Goal: Information Seeking & Learning: Compare options

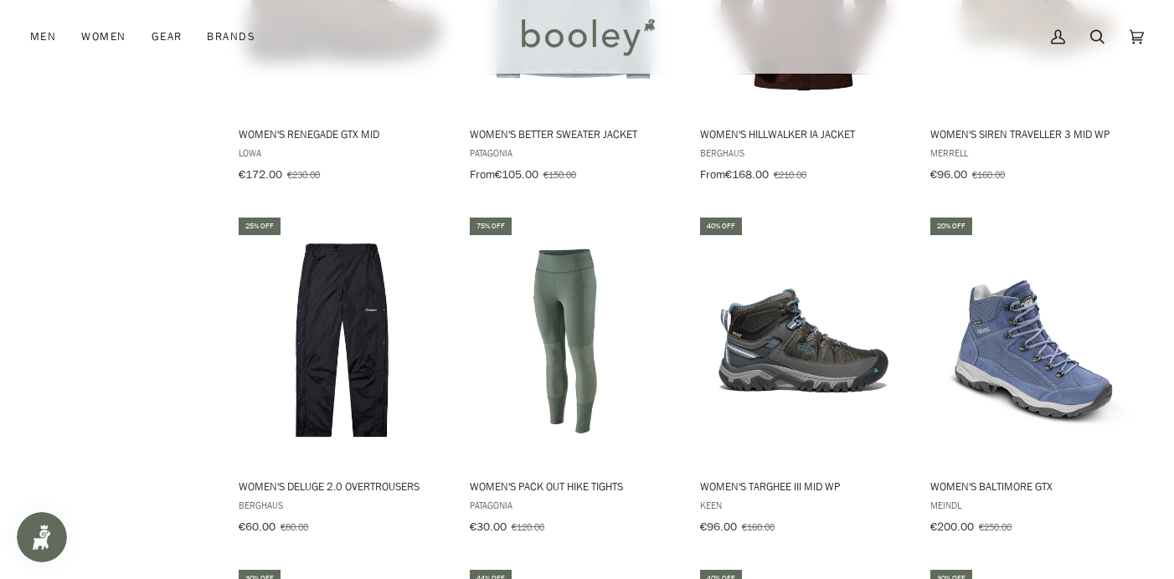
scroll to position [6503, 0]
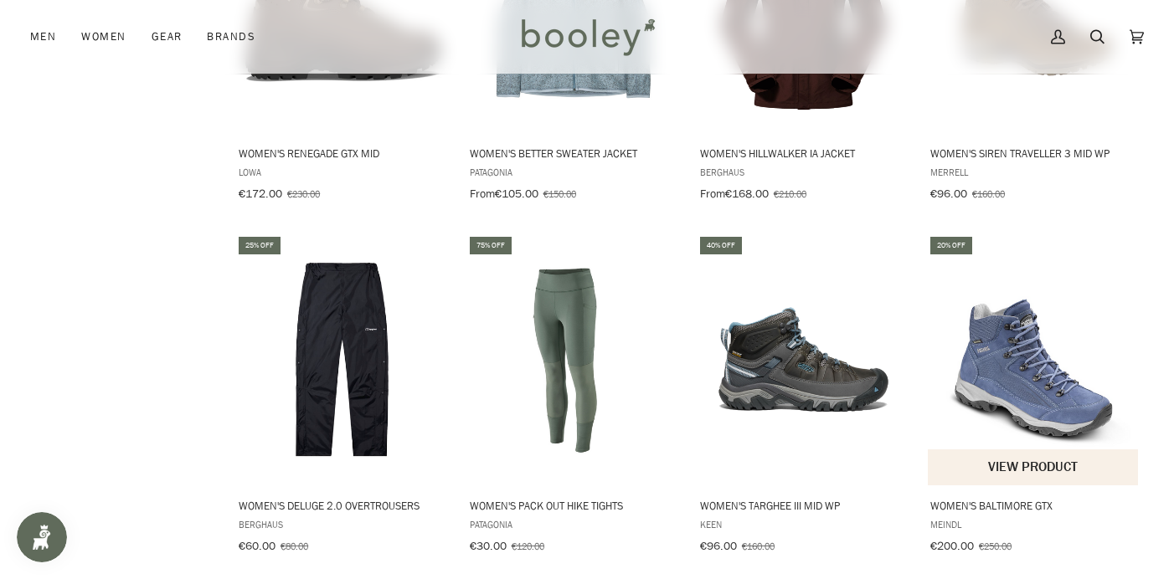
click at [1037, 291] on img "Women's Baltimore GTX" at bounding box center [1034, 360] width 212 height 212
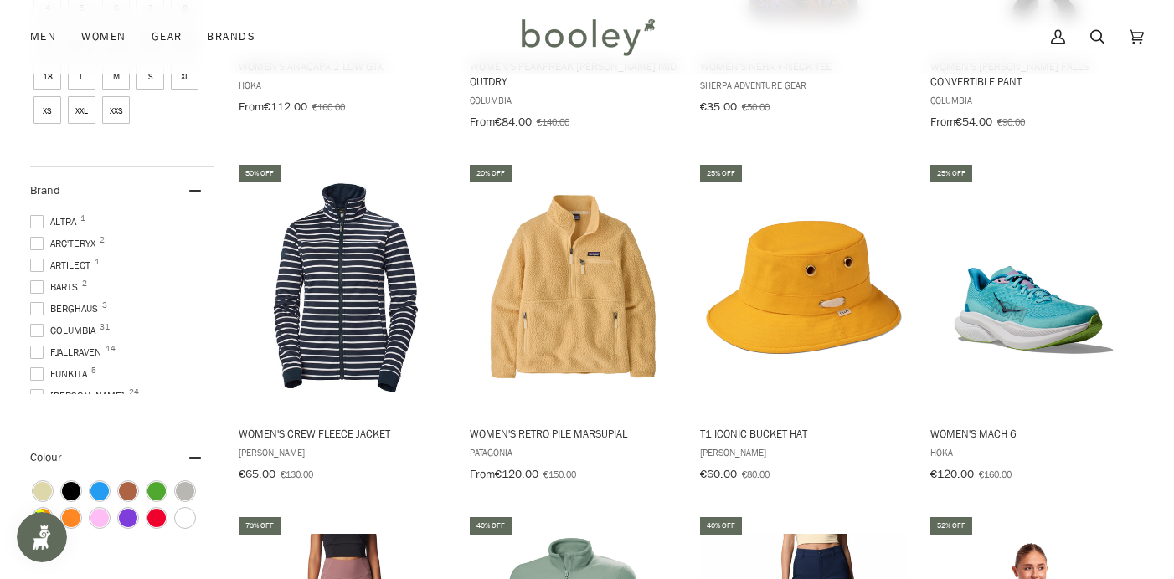
scroll to position [1144, 0]
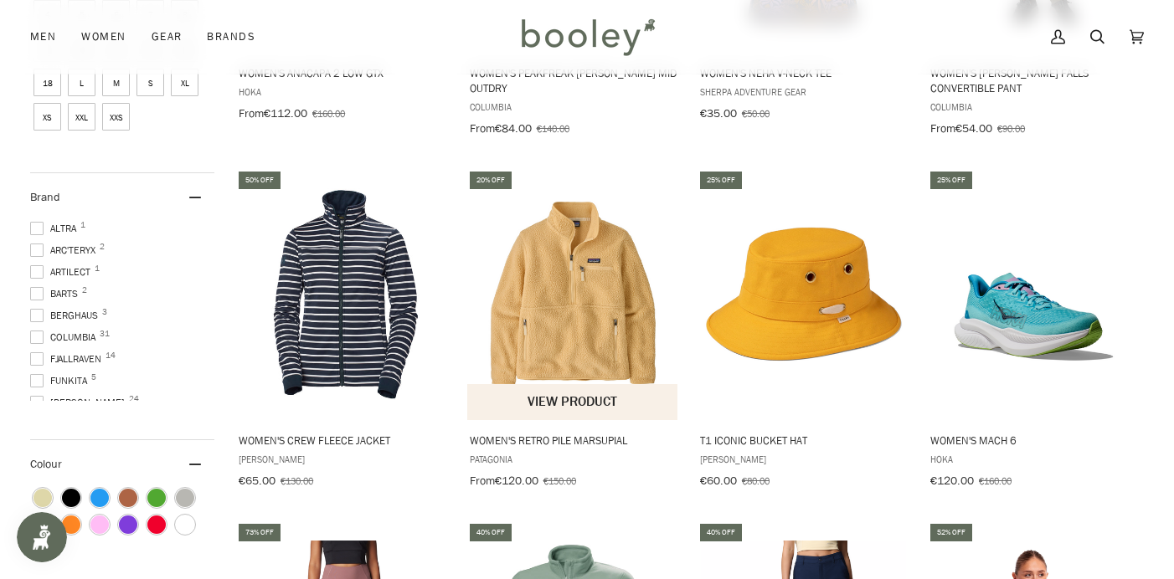
click at [592, 286] on img "Women's Retro Pile Marsupial" at bounding box center [573, 294] width 212 height 212
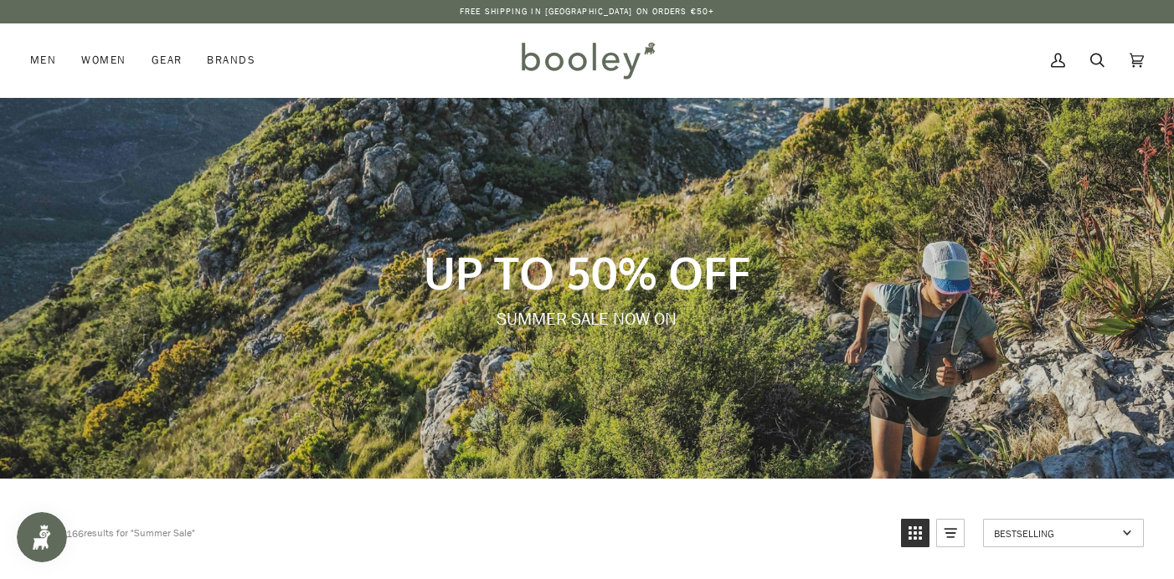
scroll to position [0, 0]
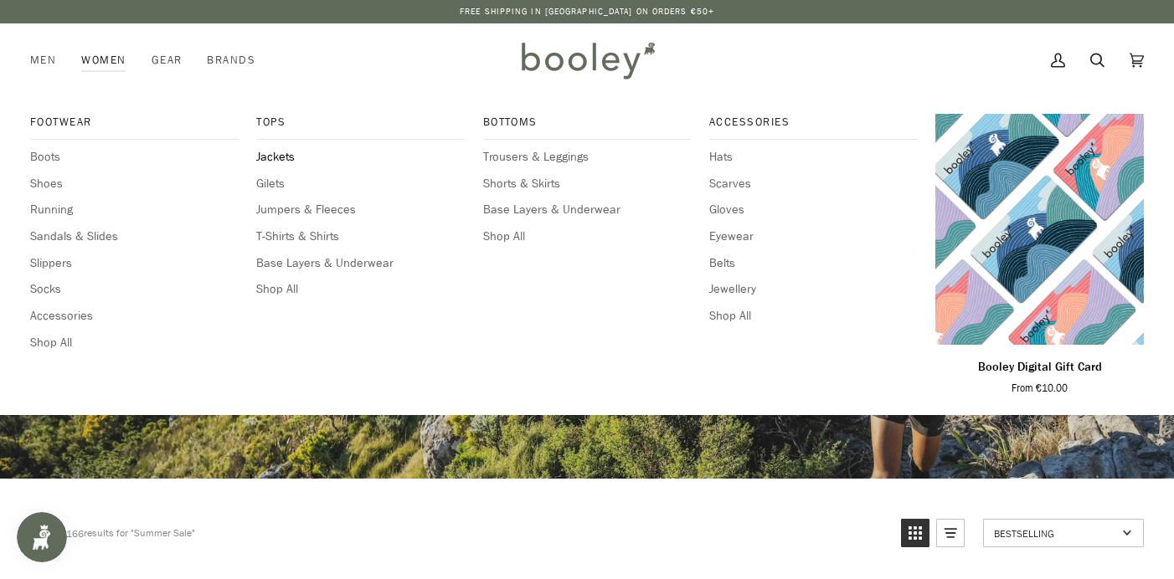
click at [292, 154] on span "Jackets" at bounding box center [360, 157] width 209 height 18
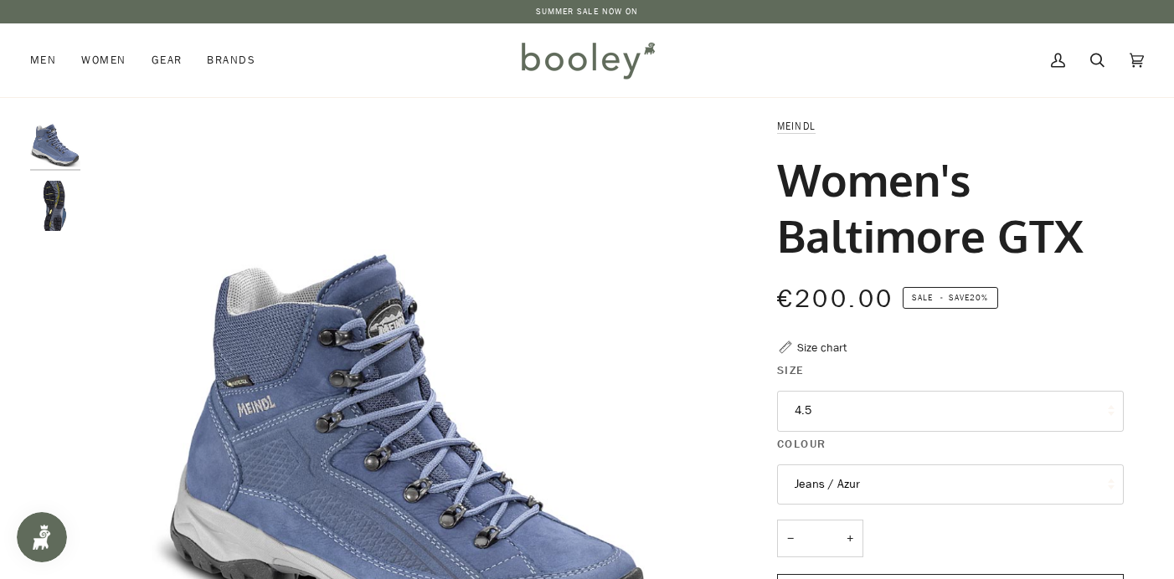
click at [810, 406] on button "4.5" at bounding box center [950, 411] width 347 height 41
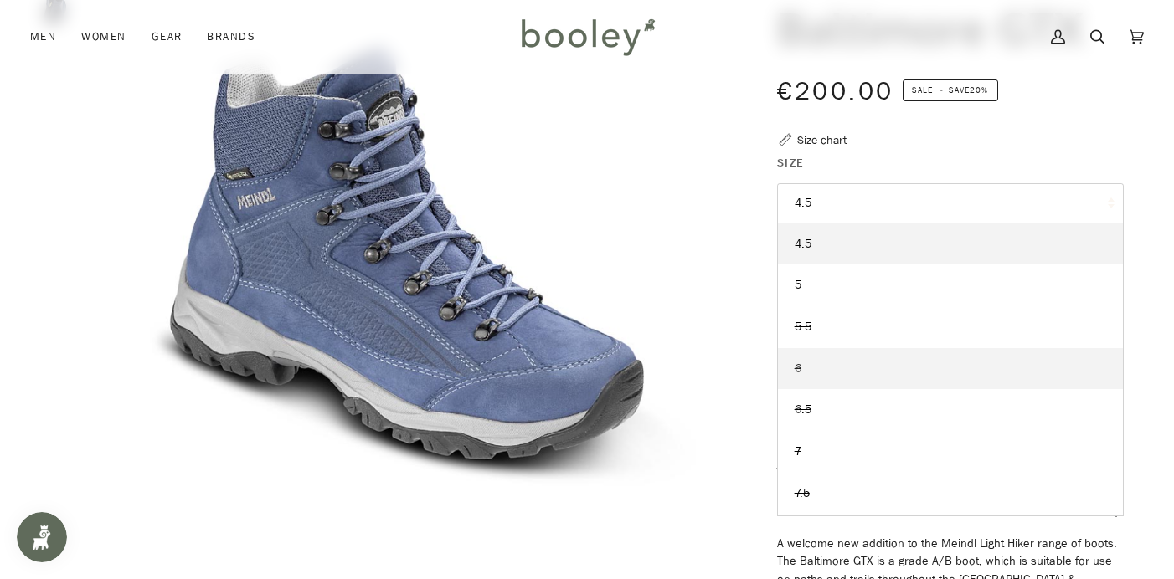
scroll to position [235, 0]
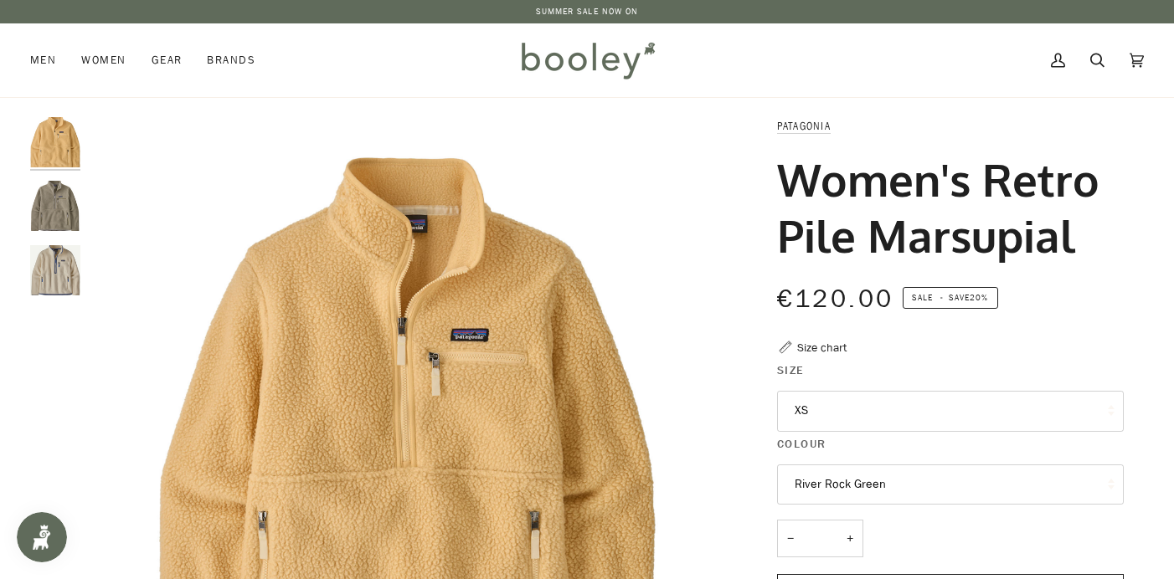
click at [805, 415] on button "XS" at bounding box center [950, 411] width 347 height 41
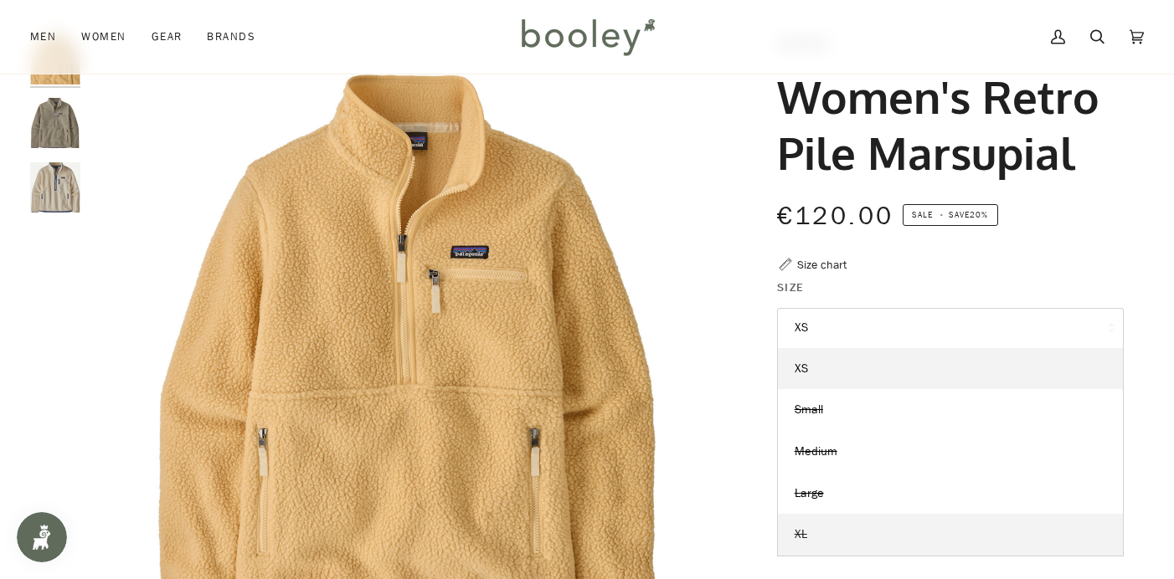
scroll to position [-2, 0]
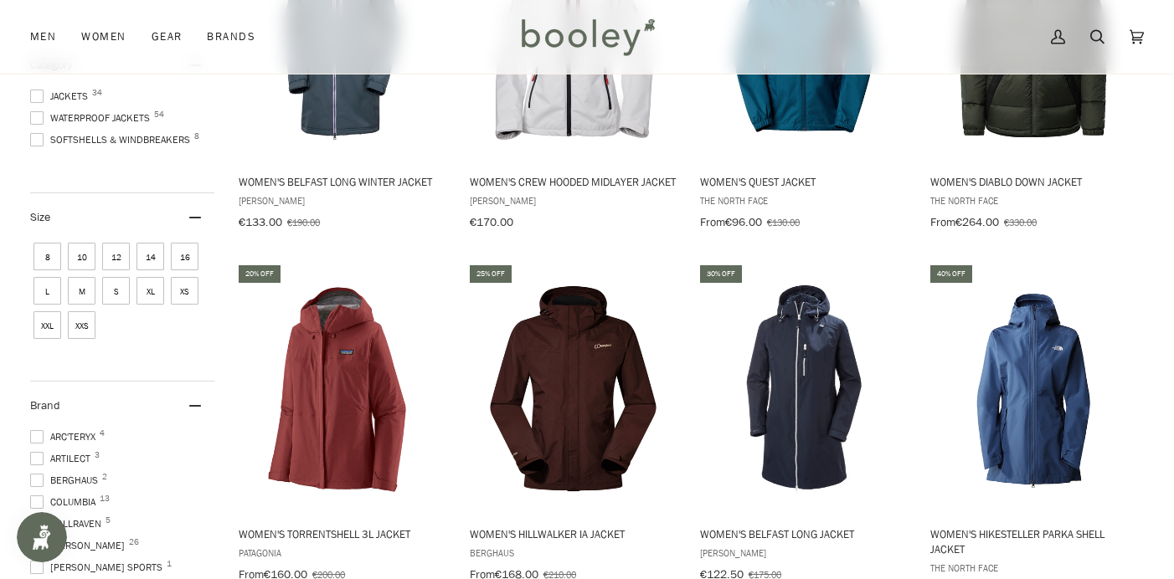
scroll to position [391, 0]
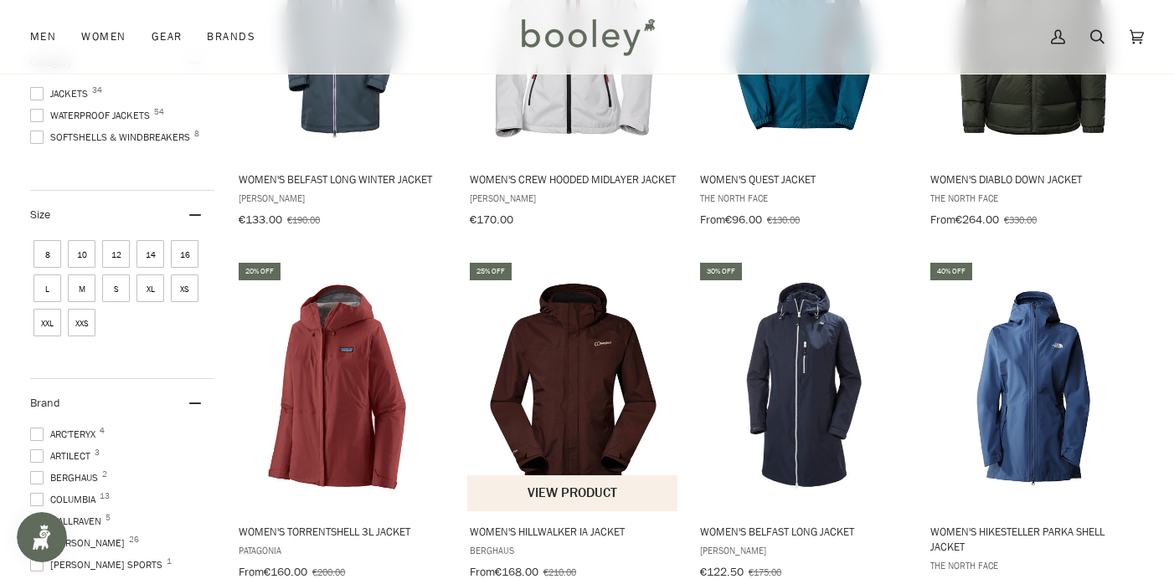
click at [575, 363] on img "Women's Hillwalker IA Jacket" at bounding box center [573, 387] width 212 height 212
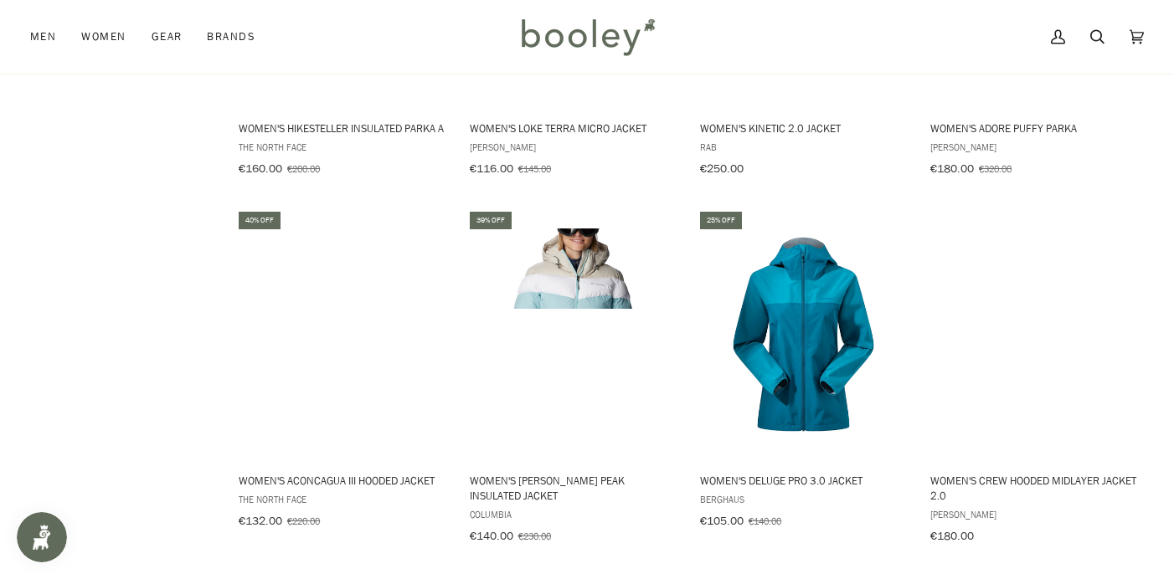
scroll to position [1520, 0]
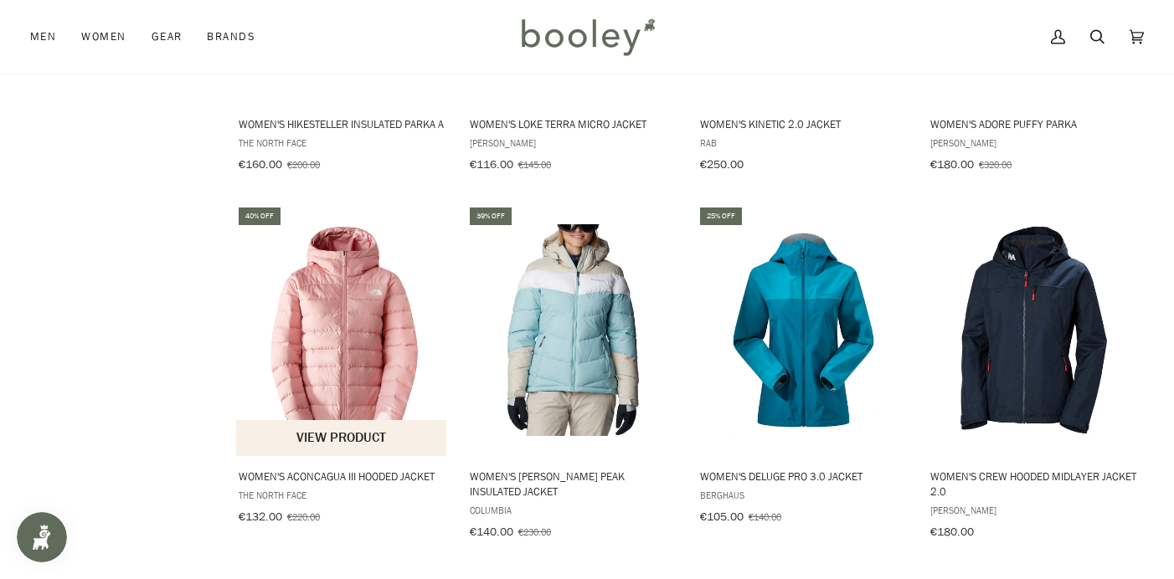
click at [364, 381] on img "Women's Aconcagua III Hooded Jacket" at bounding box center [342, 330] width 212 height 212
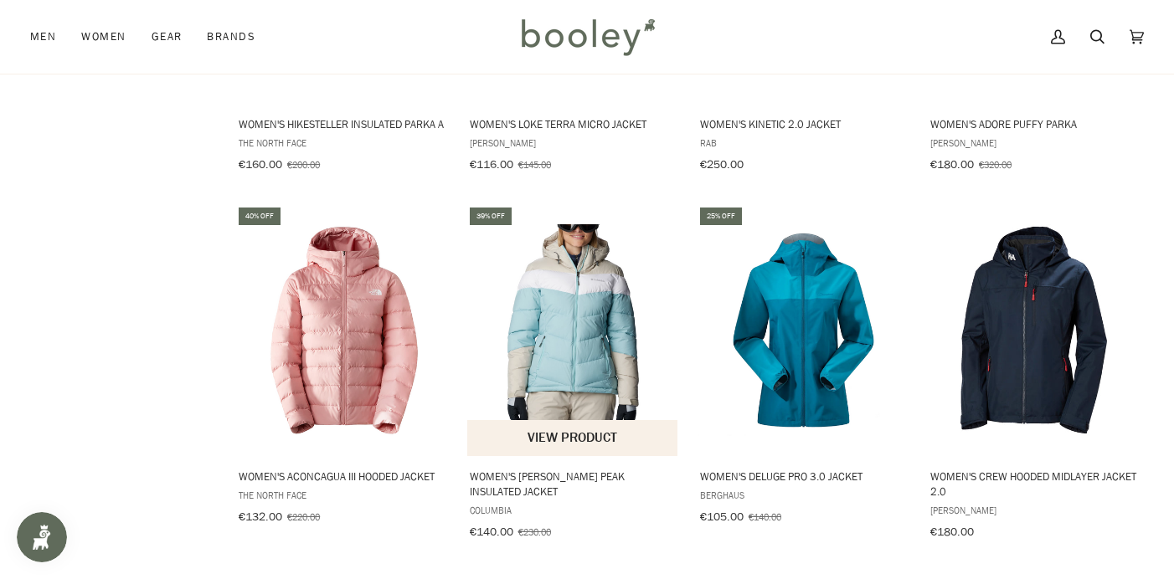
click at [579, 317] on img "Women's Abbott Peak Insulated Jacket" at bounding box center [573, 330] width 212 height 212
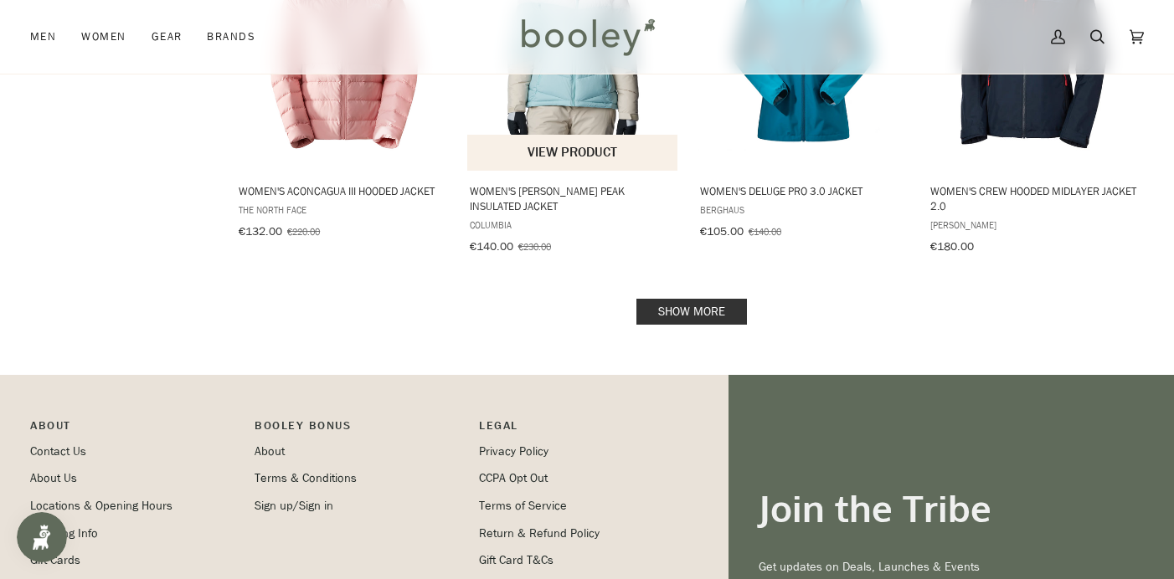
scroll to position [1815, 0]
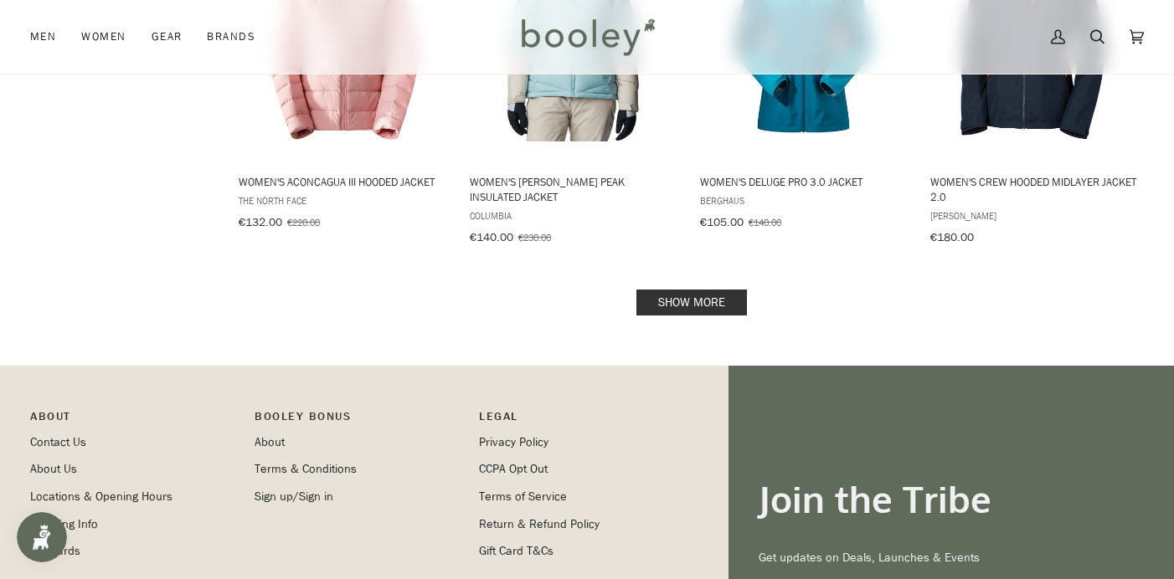
click at [709, 301] on link "Show more" at bounding box center [691, 303] width 111 height 26
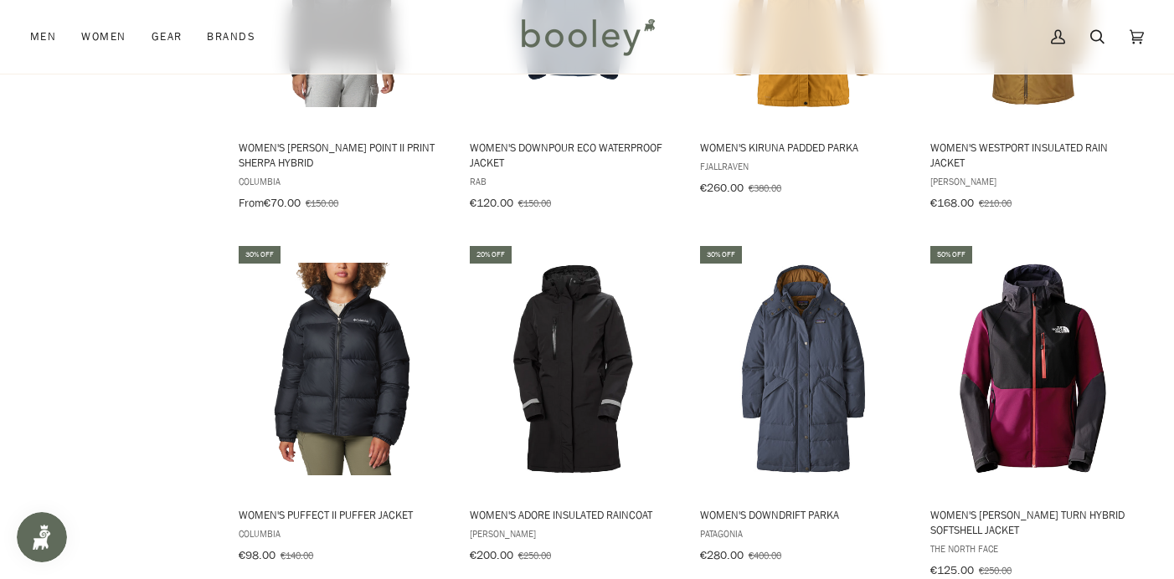
scroll to position [2587, 0]
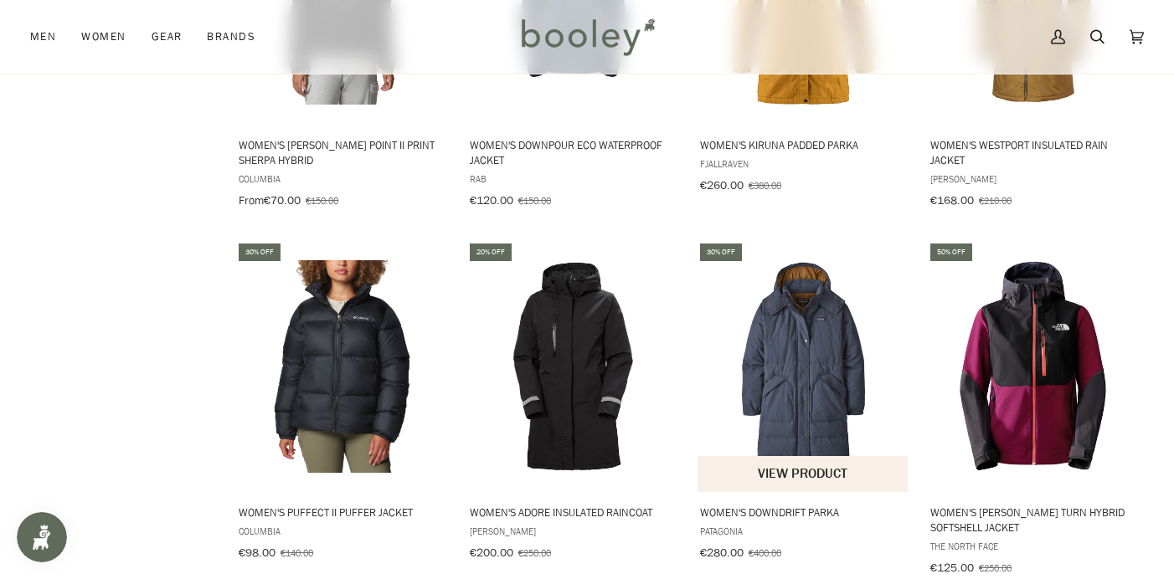
click at [821, 357] on img "Women's Downdrift Parka" at bounding box center [804, 366] width 212 height 212
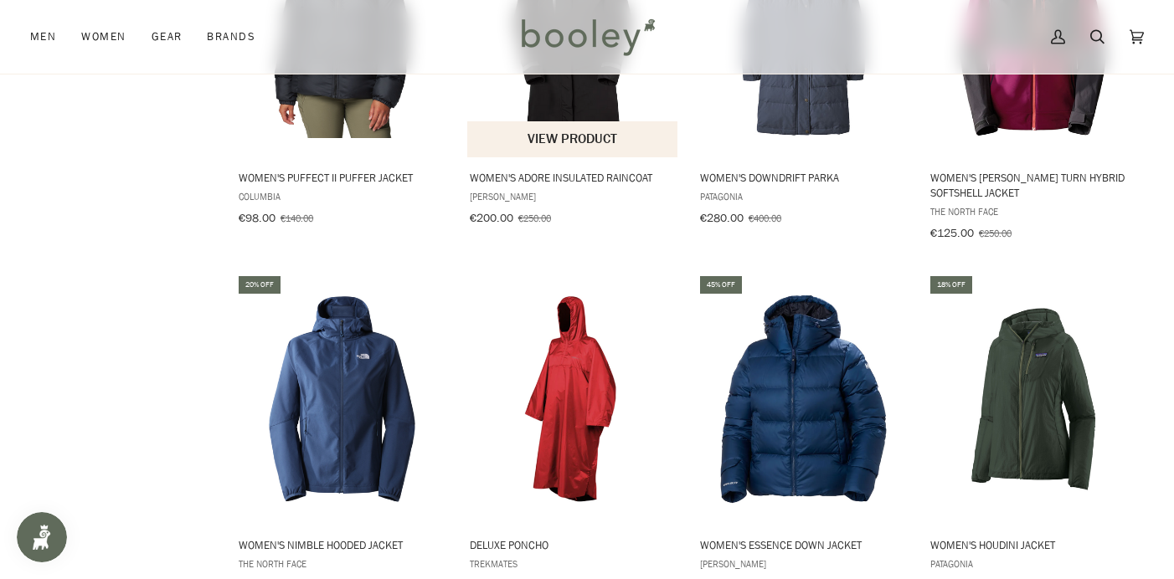
scroll to position [2989, 0]
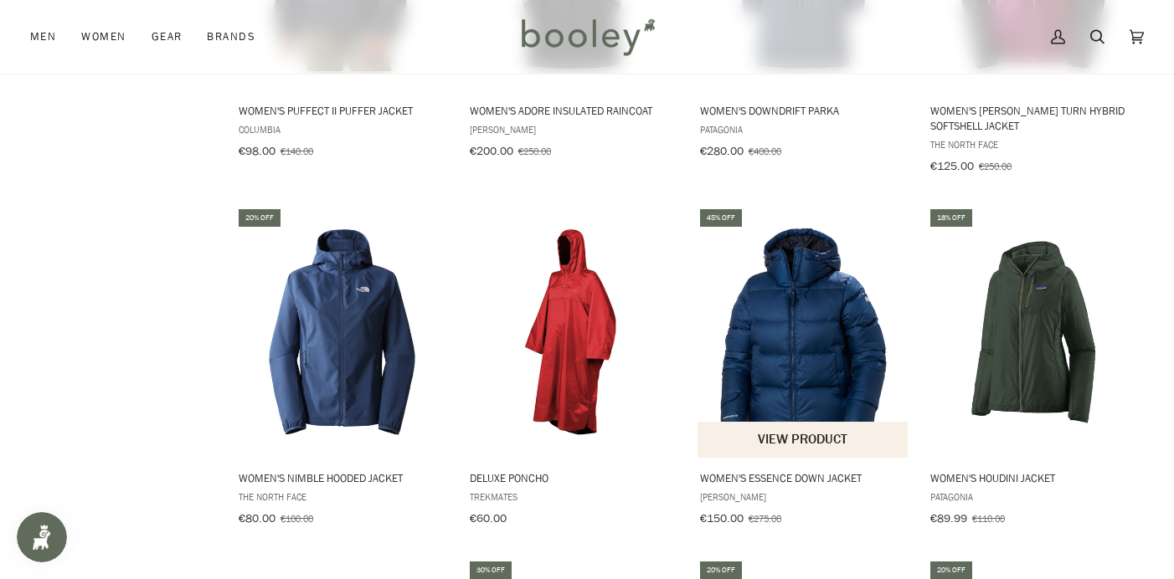
click at [806, 390] on img "Women's Essence Down Jacket" at bounding box center [804, 332] width 212 height 212
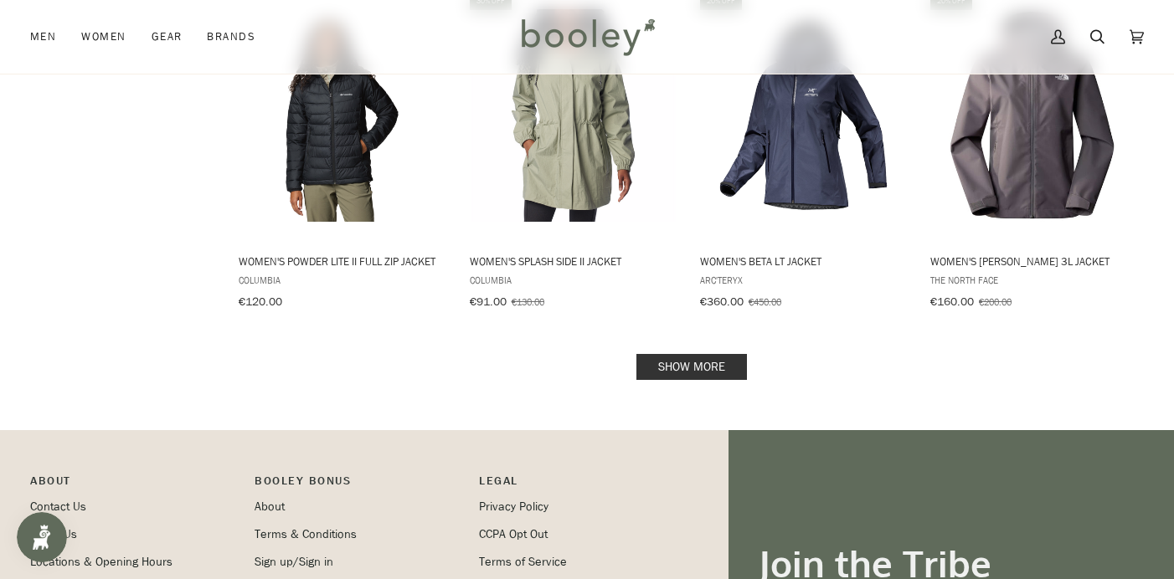
scroll to position [3564, 0]
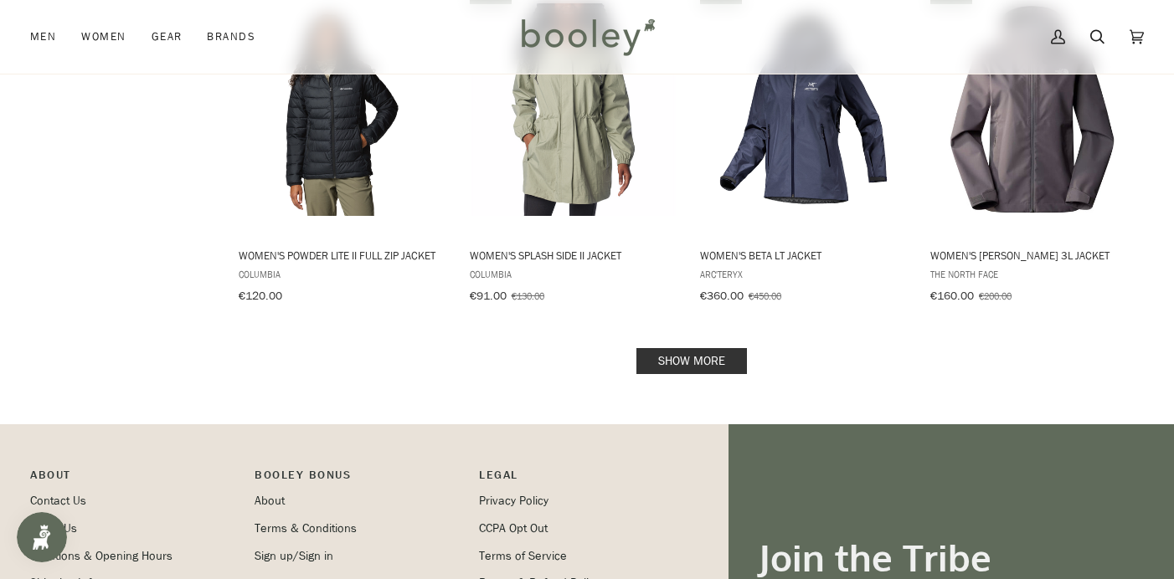
click at [714, 348] on link "Show more" at bounding box center [691, 361] width 111 height 26
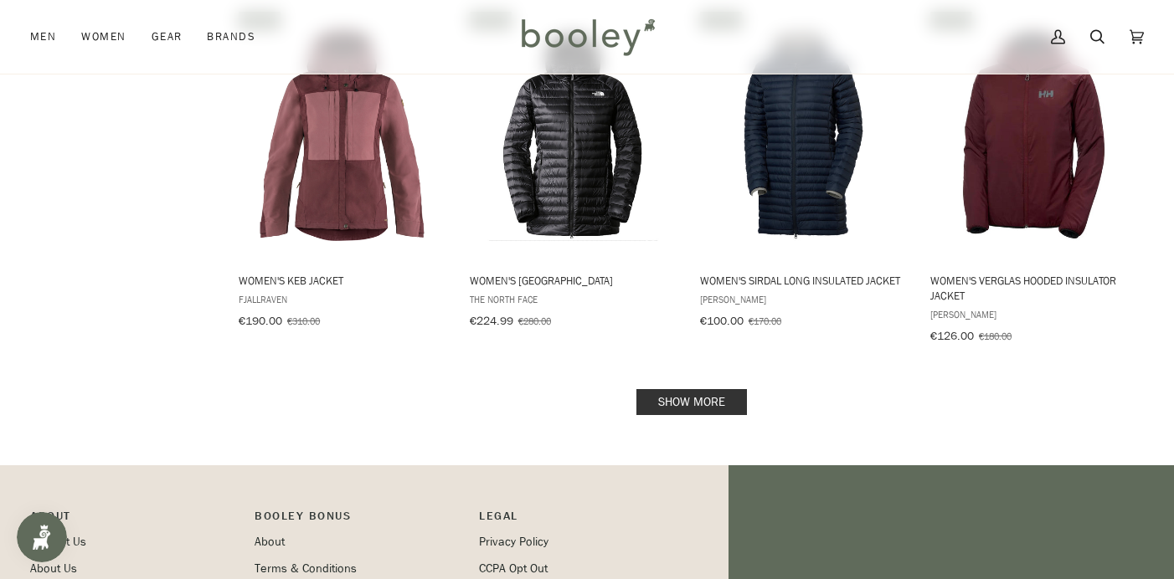
scroll to position [5351, 0]
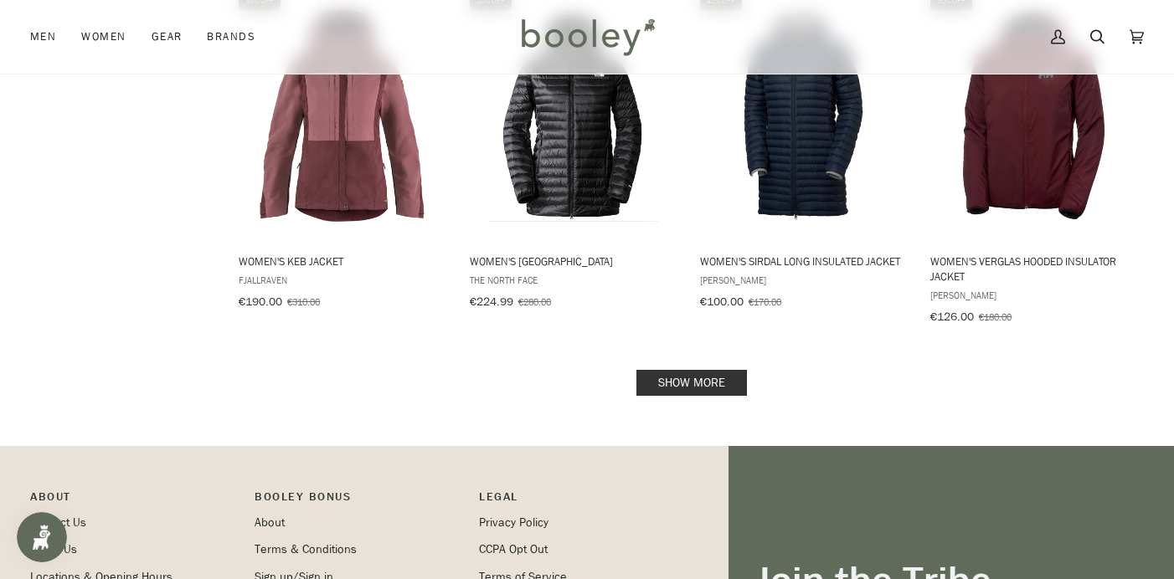
click at [718, 370] on link "Show more" at bounding box center [691, 383] width 111 height 26
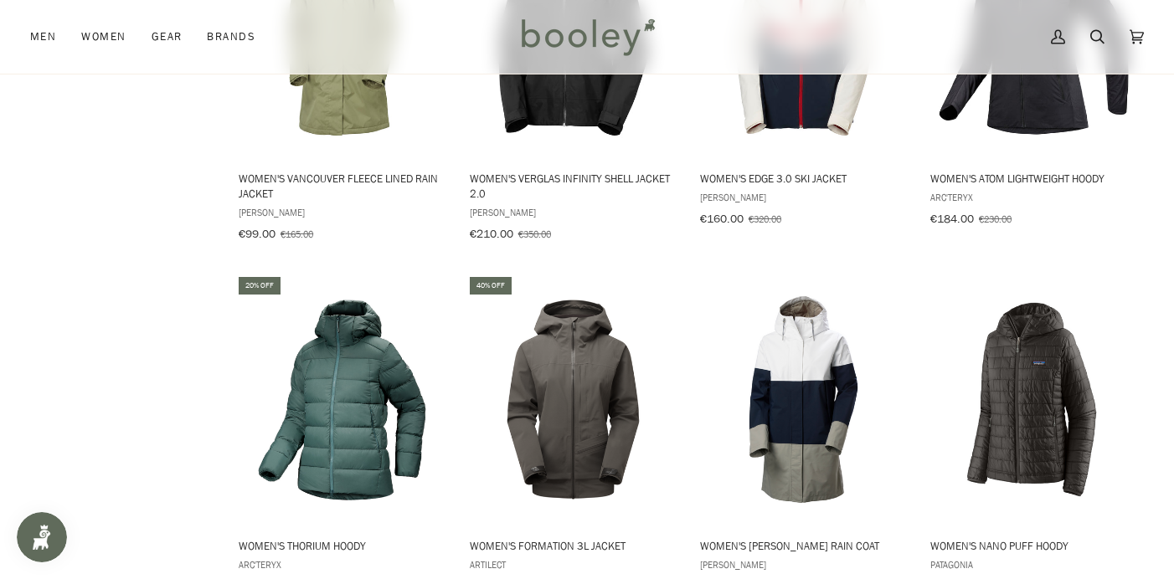
scroll to position [6883, 0]
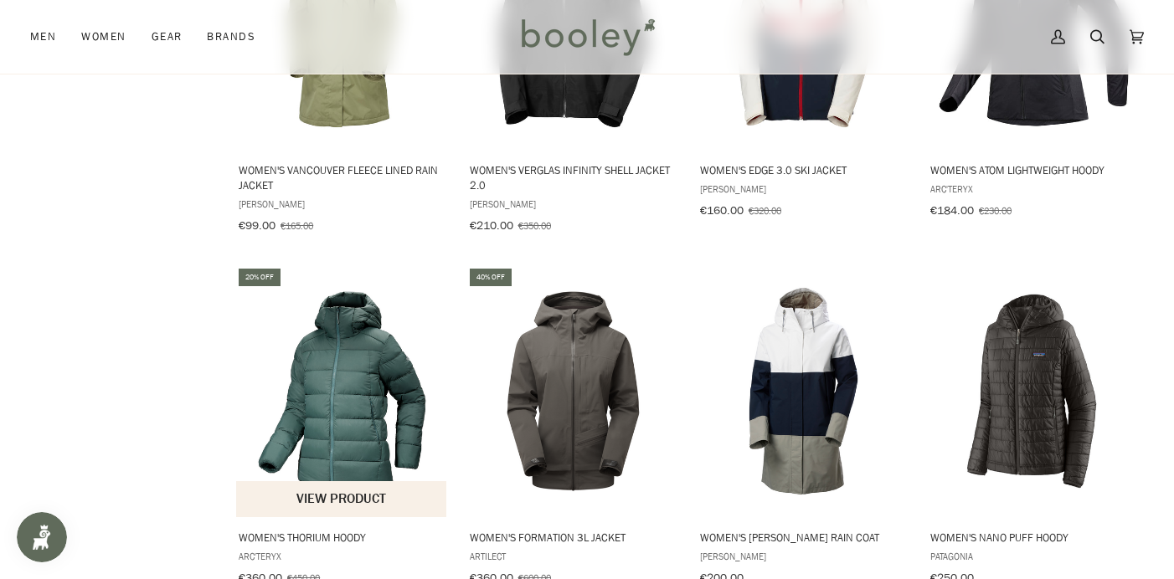
click at [327, 401] on img "Women's Thorium Hoody" at bounding box center [342, 392] width 212 height 212
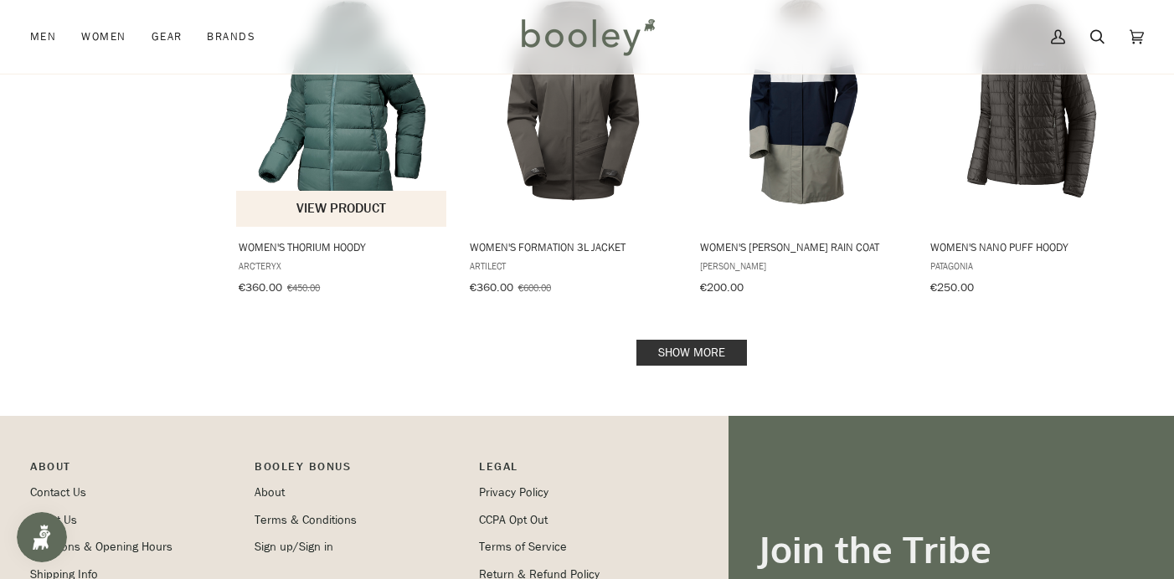
scroll to position [7178, 0]
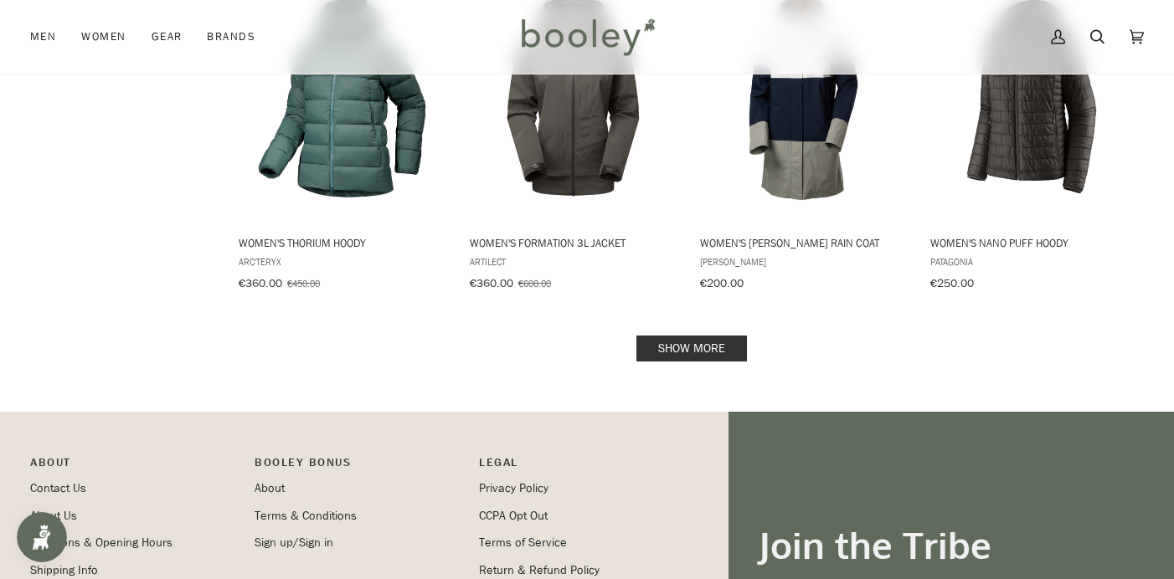
click at [718, 336] on link "Show more" at bounding box center [691, 349] width 111 height 26
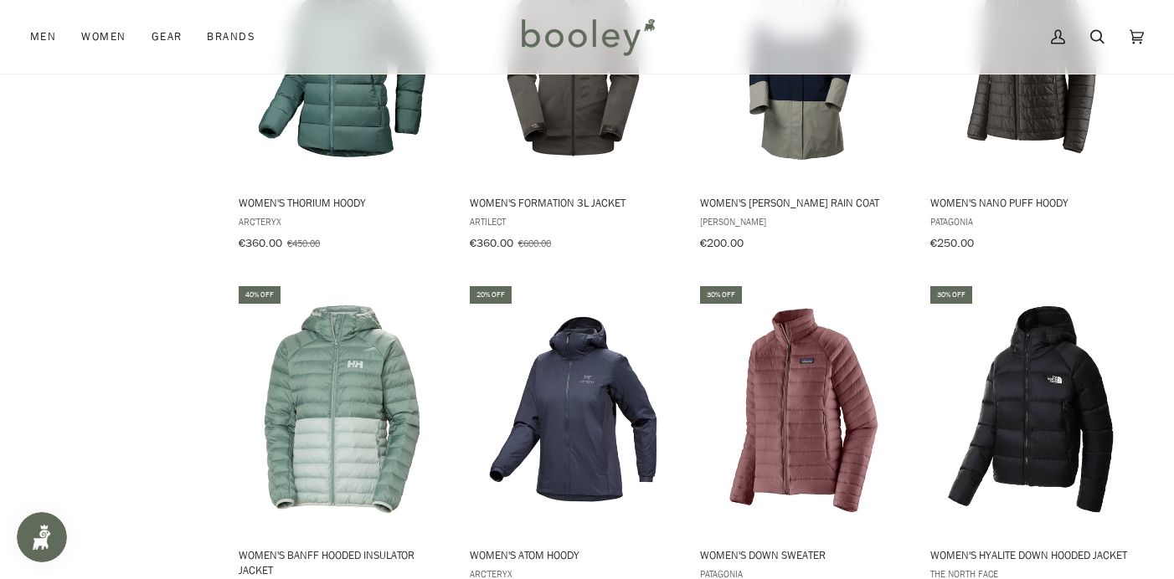
scroll to position [7219, 0]
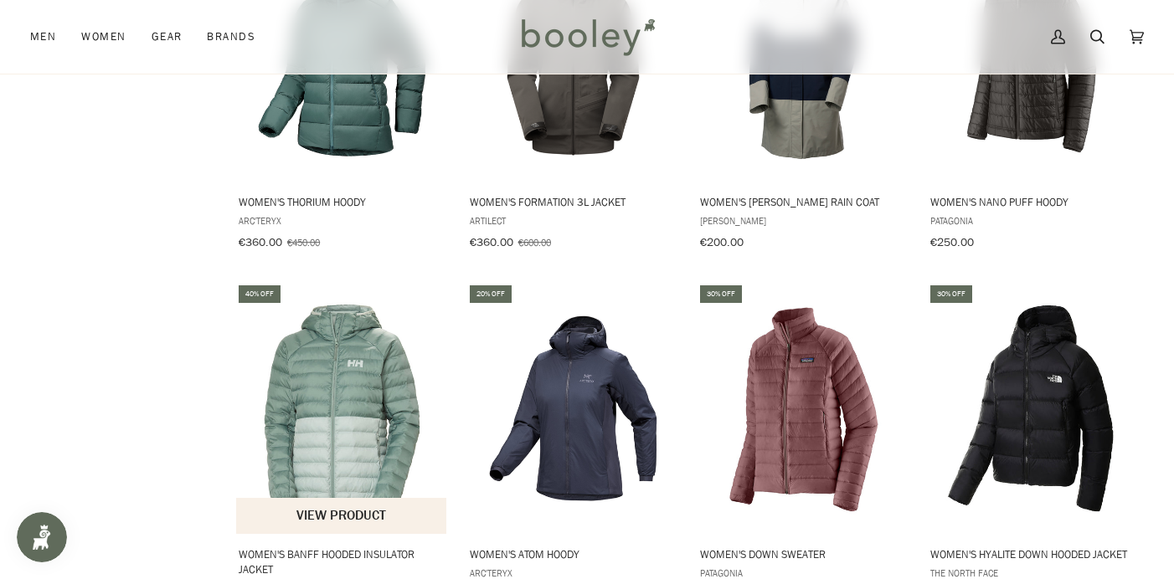
click at [343, 337] on img "Women's Banff Hooded Insulator Jacket" at bounding box center [342, 408] width 212 height 212
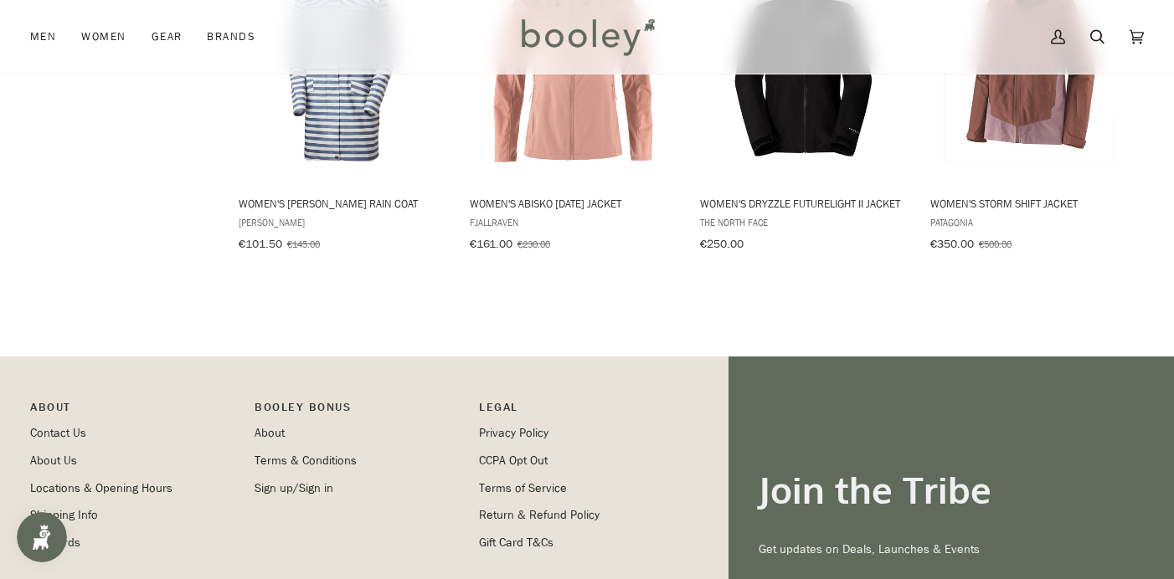
scroll to position [8662, 0]
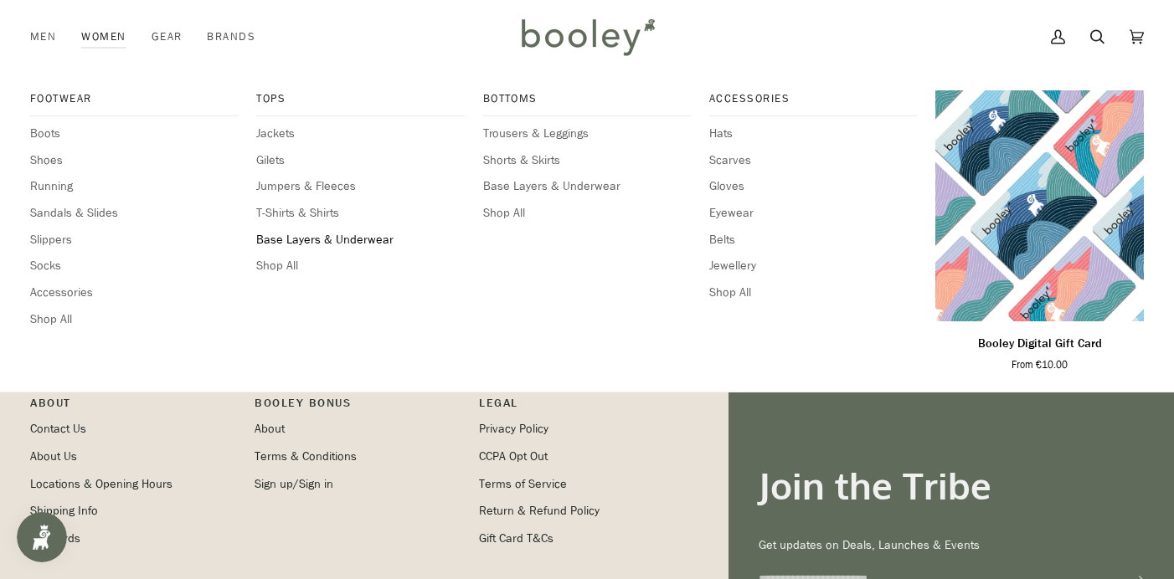
click at [379, 236] on span "Base Layers & Underwear" at bounding box center [360, 240] width 209 height 18
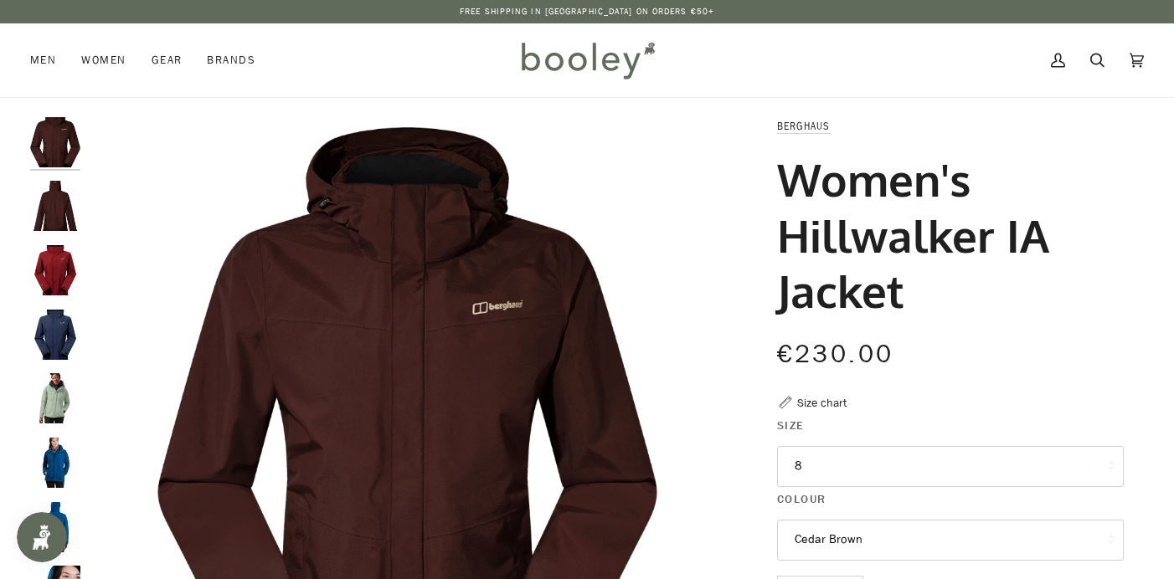
click at [801, 463] on button "8" at bounding box center [950, 466] width 347 height 41
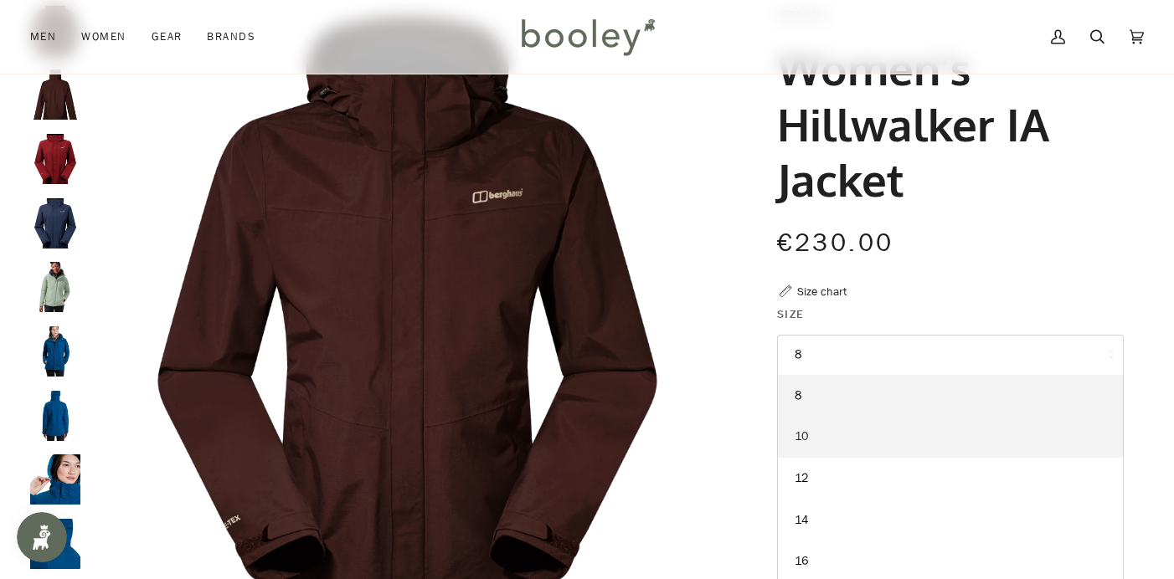
scroll to position [136, 0]
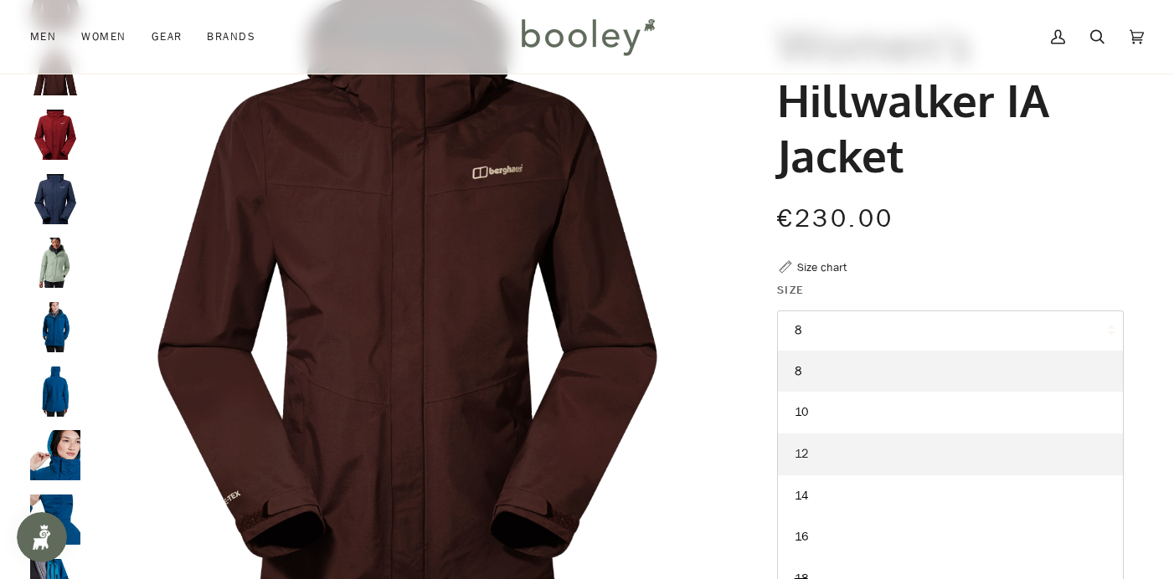
click at [809, 447] on link "12" at bounding box center [950, 455] width 345 height 42
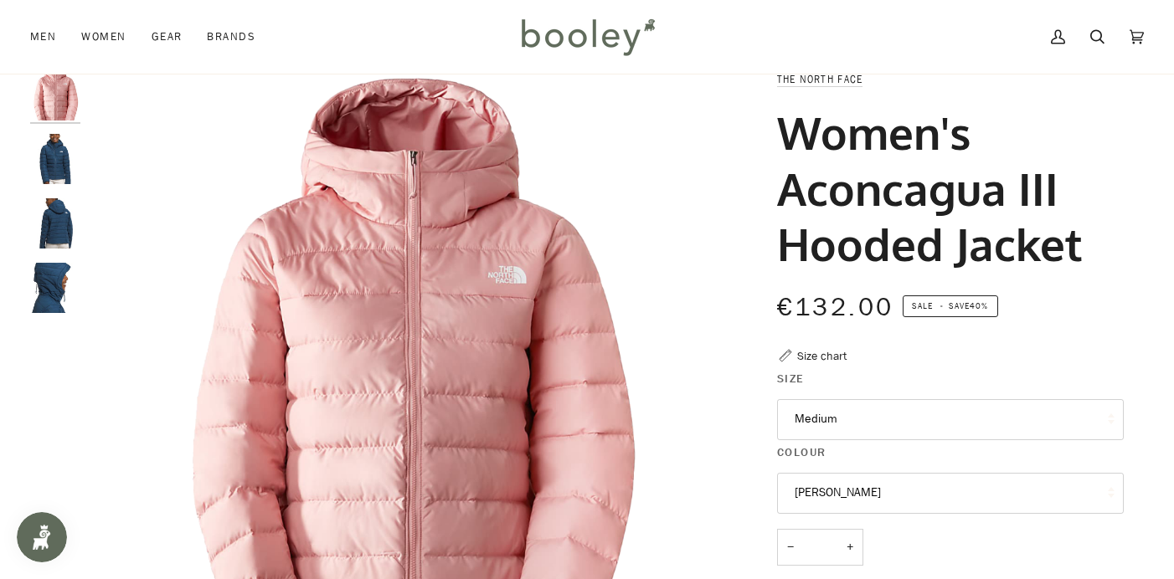
scroll to position [-2, 0]
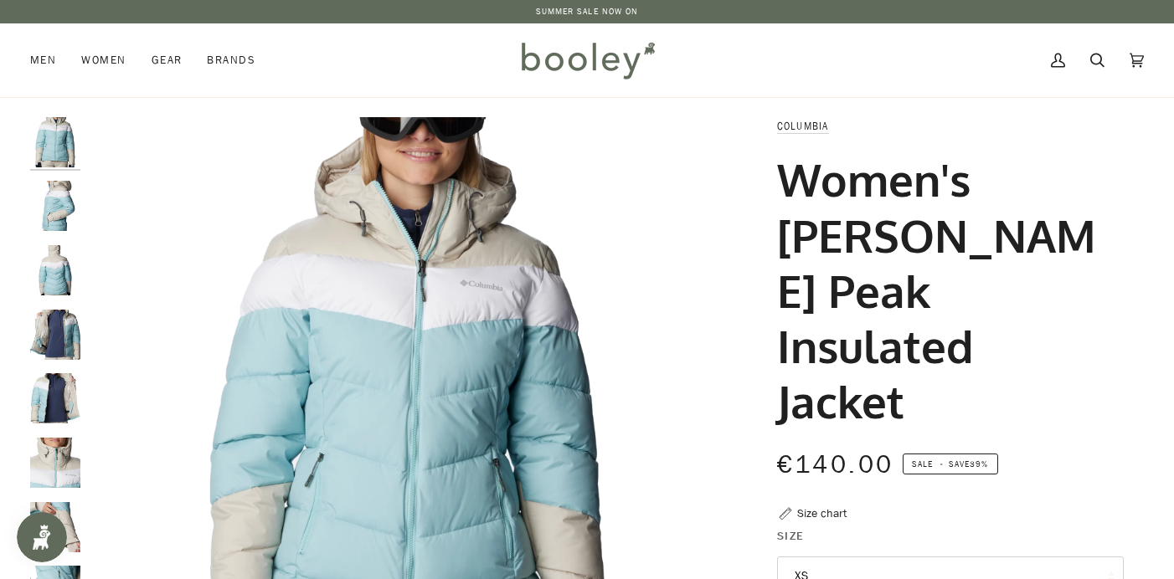
click at [805, 557] on button "XS" at bounding box center [950, 577] width 347 height 41
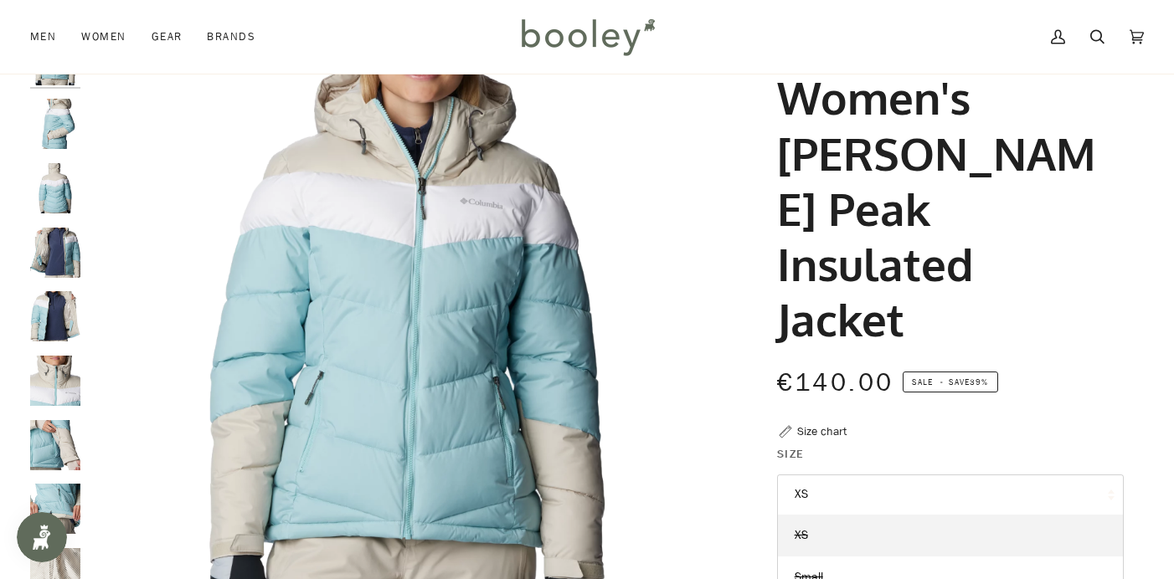
scroll to position [73, 0]
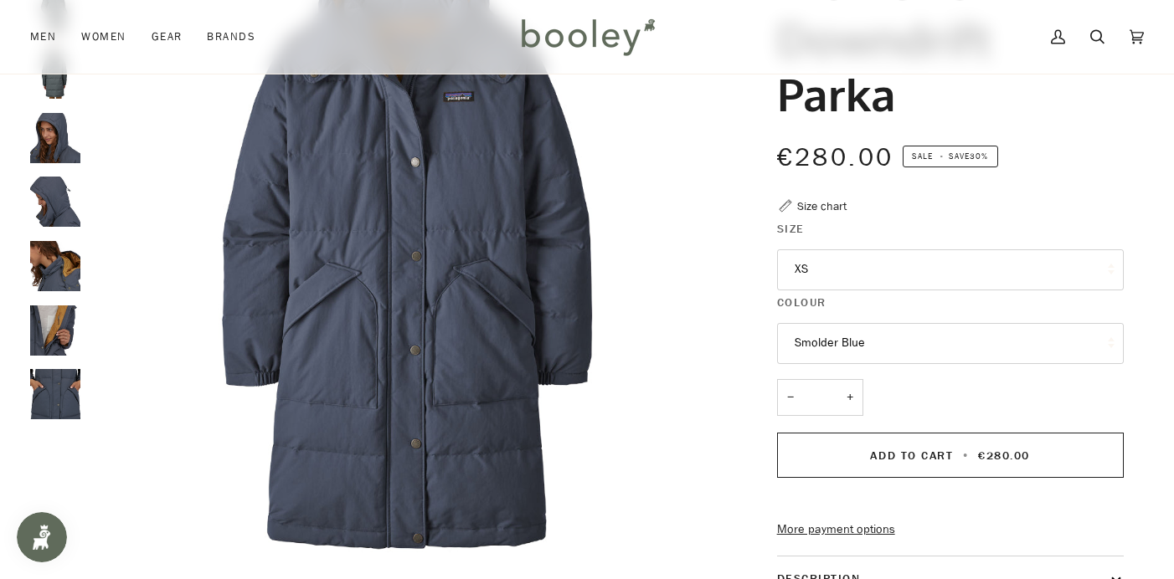
scroll to position [201, 0]
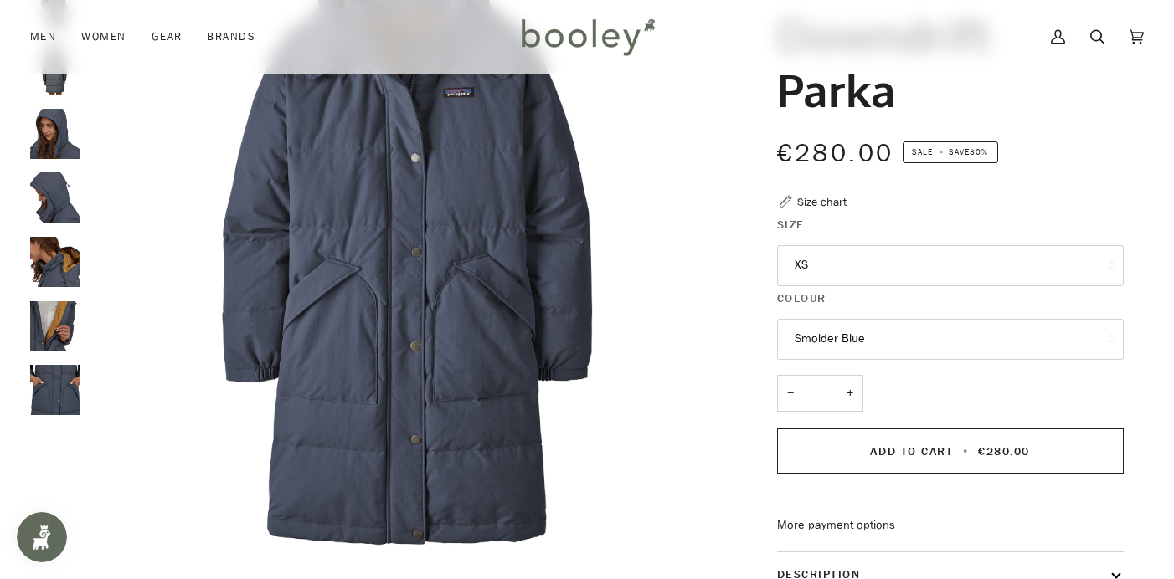
click at [806, 258] on button "XS" at bounding box center [950, 265] width 347 height 41
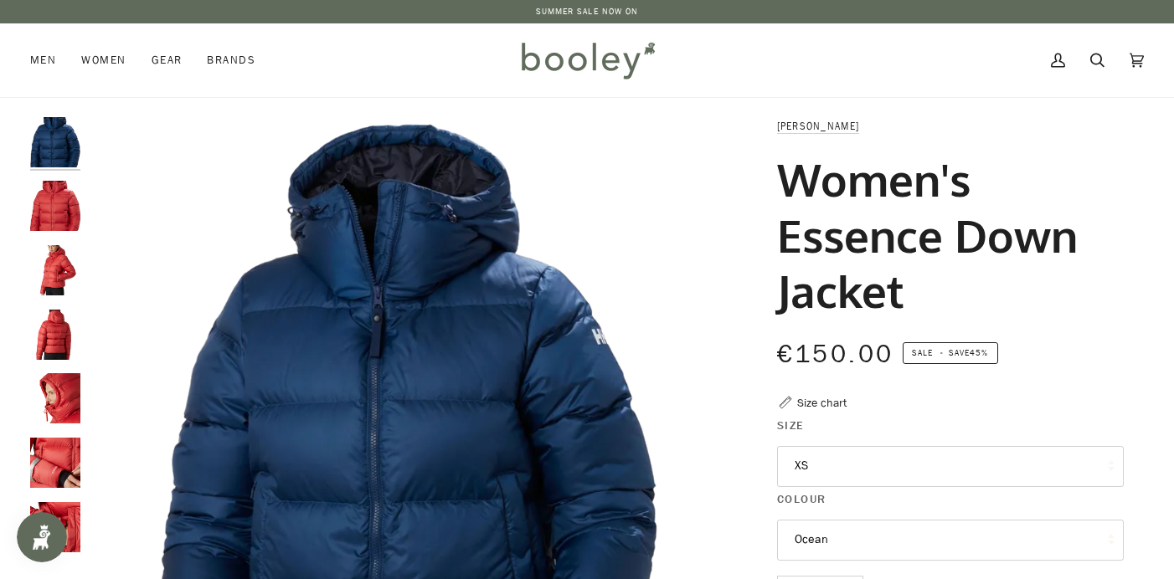
click at [807, 460] on button "XS" at bounding box center [950, 466] width 347 height 41
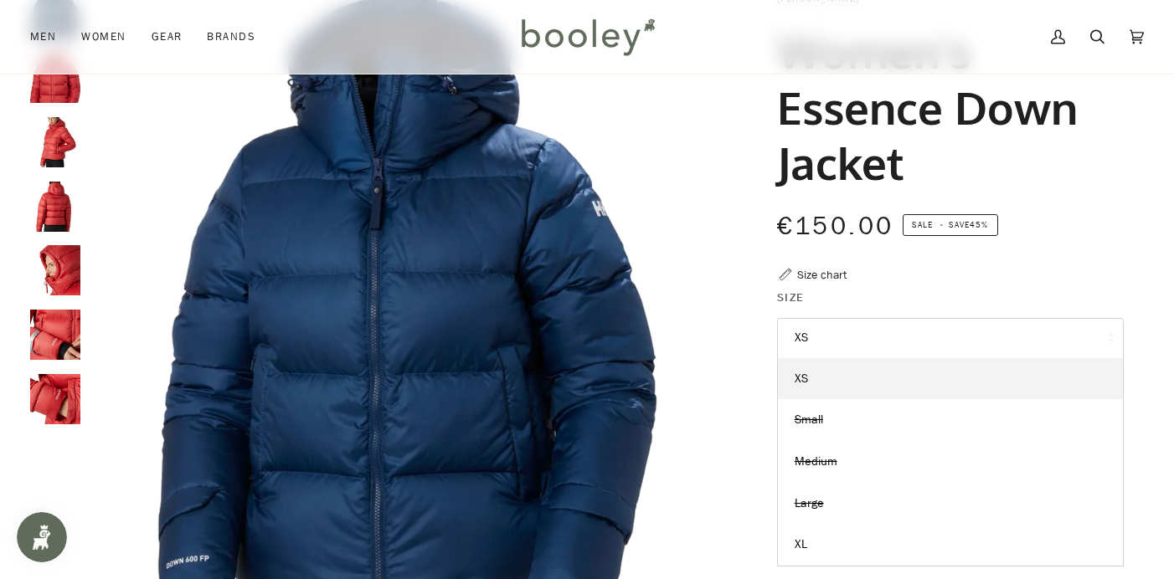
scroll to position [126, 0]
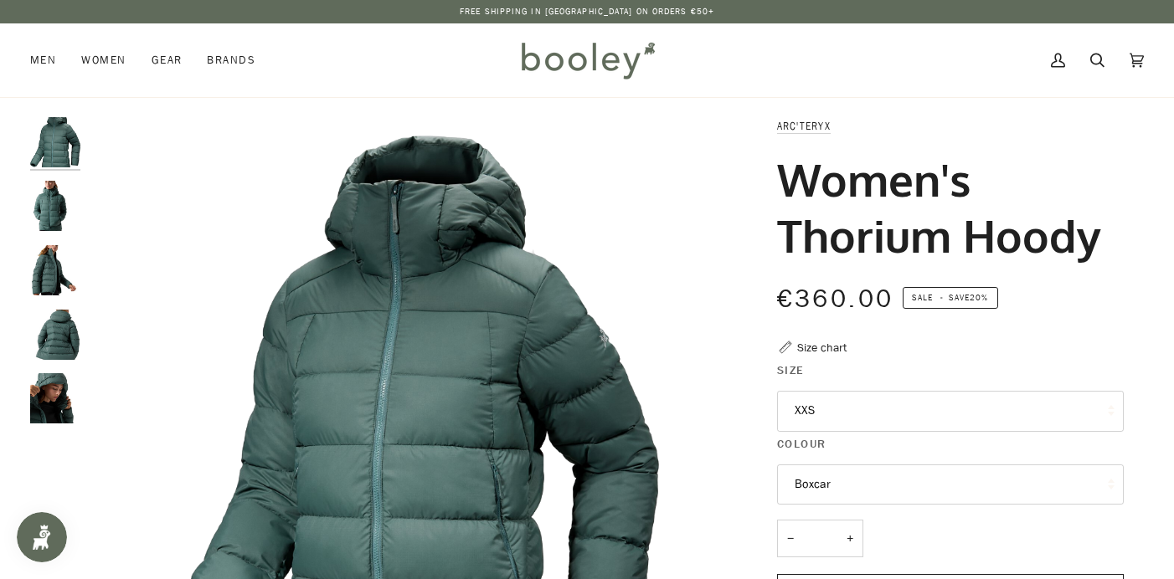
click at [809, 408] on button "XXS" at bounding box center [950, 411] width 347 height 41
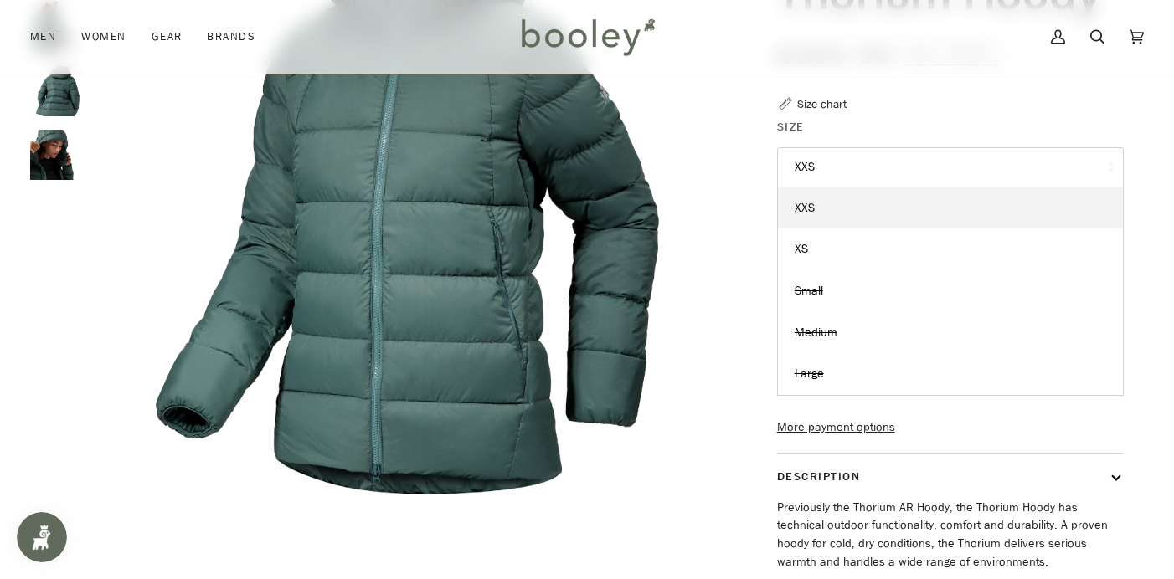
scroll to position [246, 0]
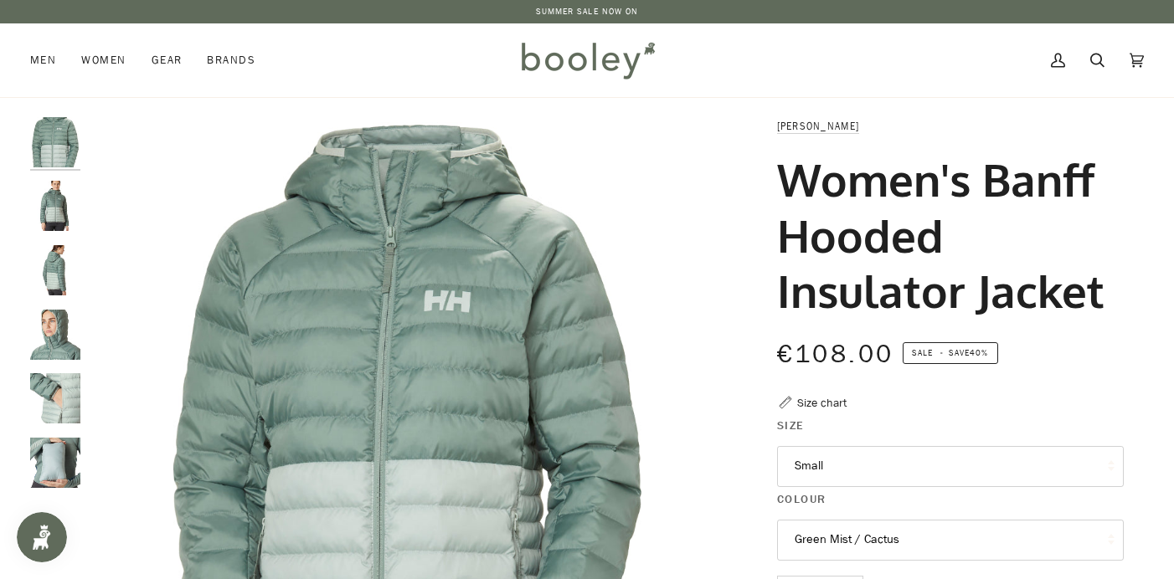
click at [816, 458] on button "Small" at bounding box center [950, 466] width 347 height 41
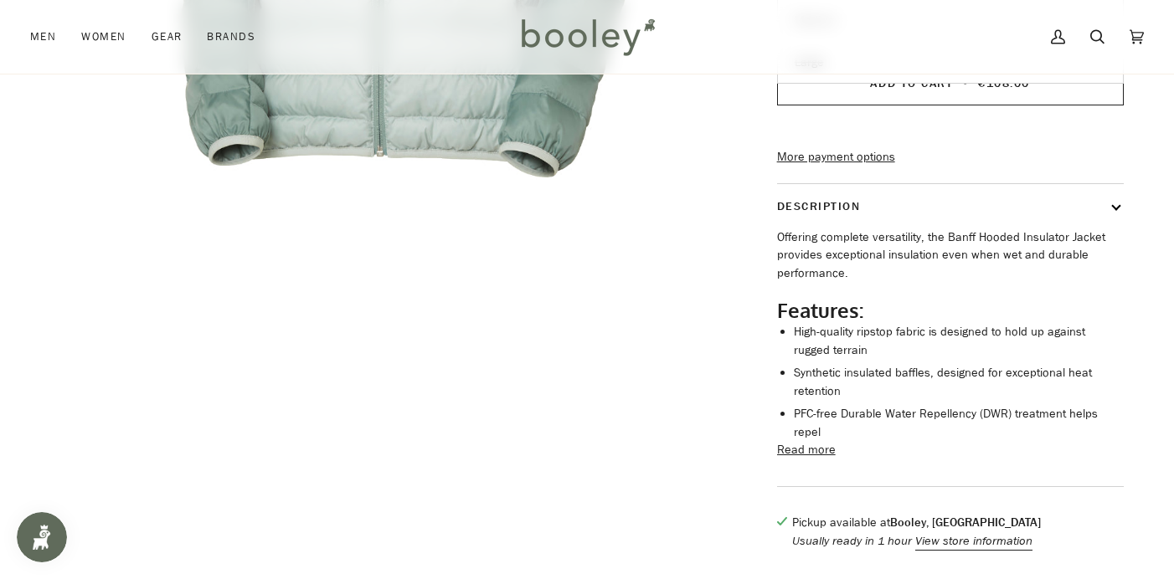
scroll to position [583, 0]
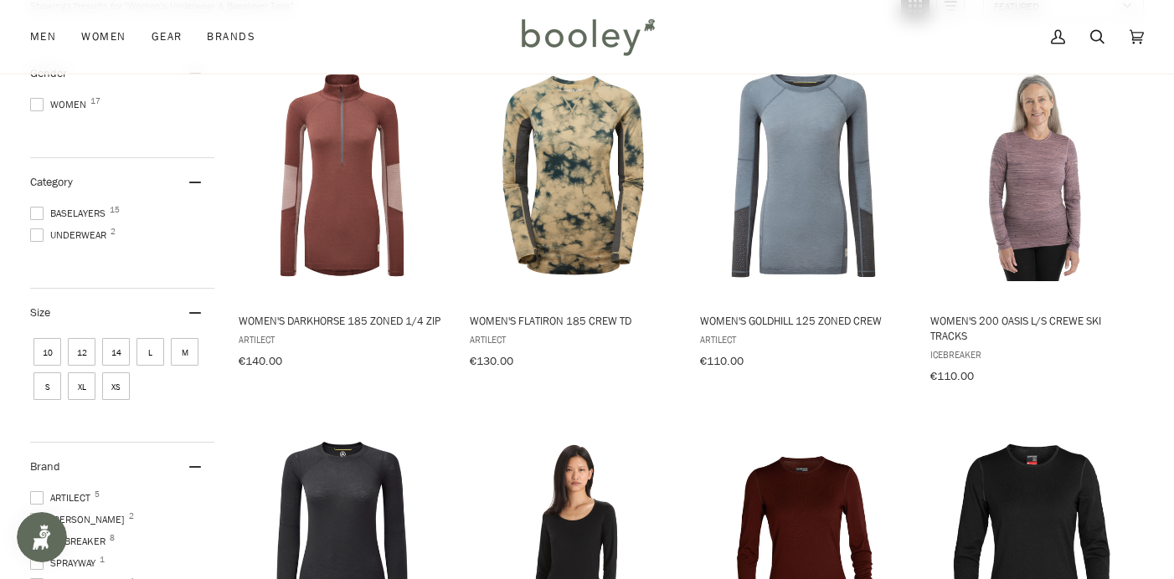
scroll to position [224, 0]
